Goal: Transaction & Acquisition: Subscribe to service/newsletter

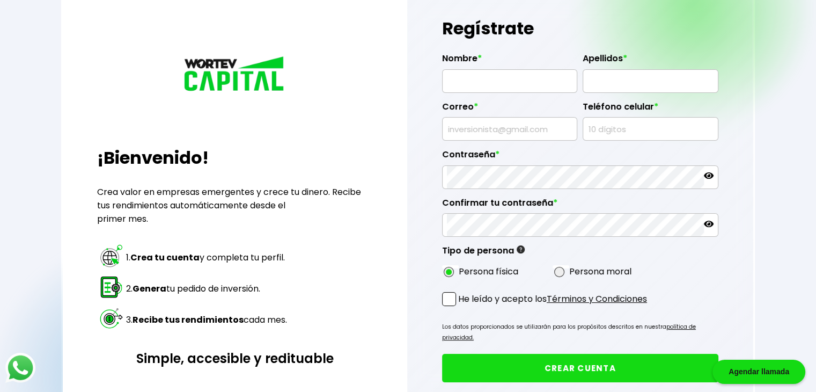
scroll to position [27, 0]
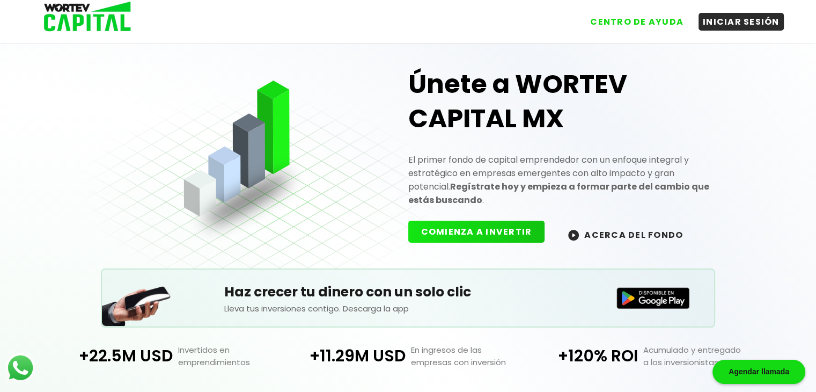
click at [479, 233] on button "COMIENZA A INVERTIR" at bounding box center [476, 232] width 137 height 22
